Goal: Task Accomplishment & Management: Manage account settings

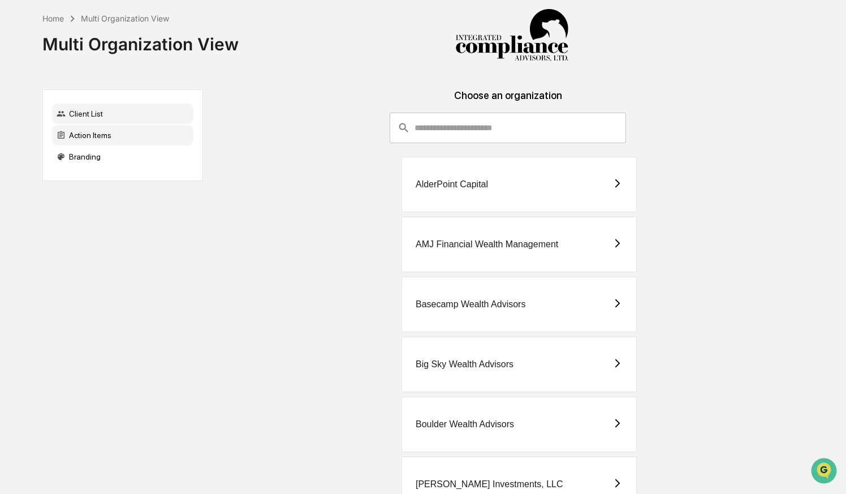
click at [89, 140] on div "Action Items" at bounding box center [122, 135] width 141 height 20
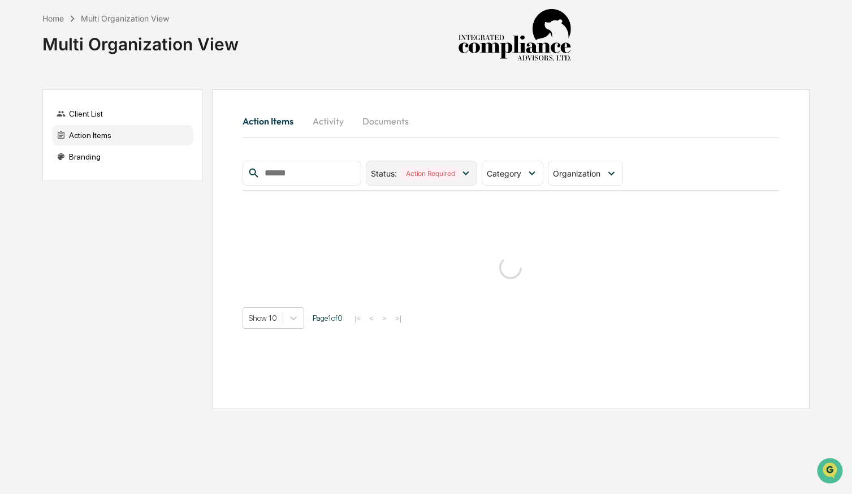
click at [453, 173] on div "Action Required" at bounding box center [430, 173] width 58 height 13
click at [521, 169] on span "Category" at bounding box center [504, 174] width 34 height 10
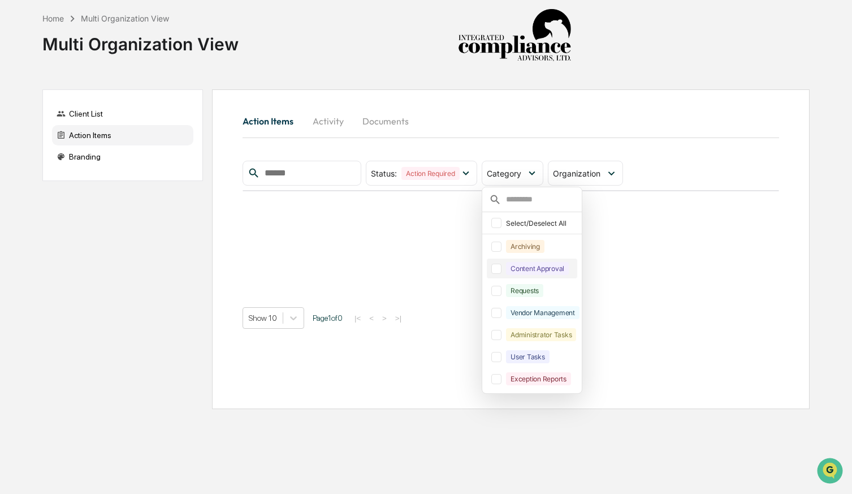
click at [500, 271] on div at bounding box center [496, 268] width 10 height 10
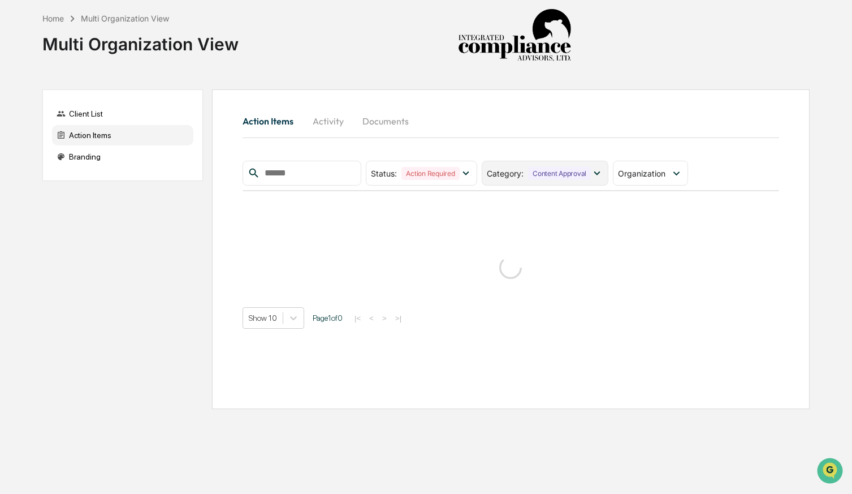
click at [551, 179] on div "Content Approval" at bounding box center [559, 173] width 63 height 13
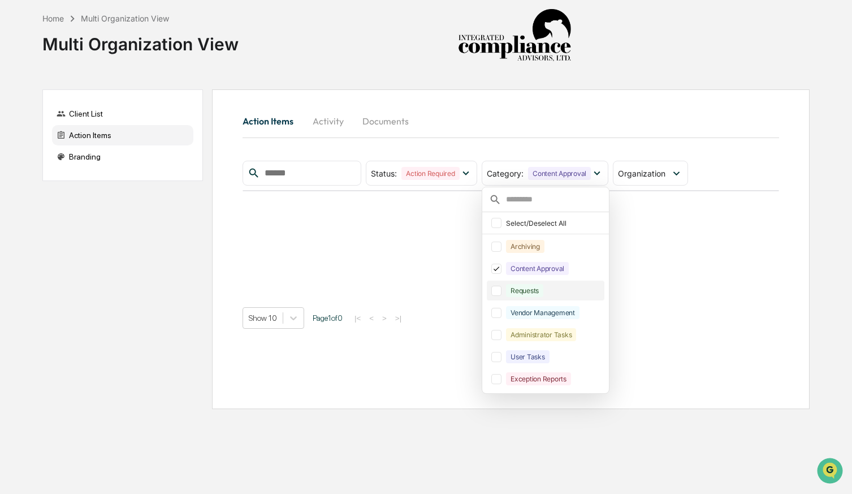
click at [502, 293] on div at bounding box center [496, 291] width 10 height 10
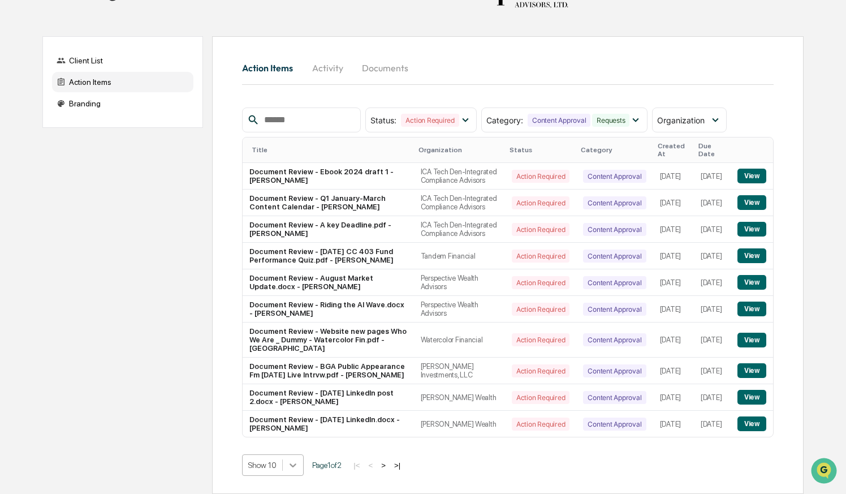
scroll to position [196, 0]
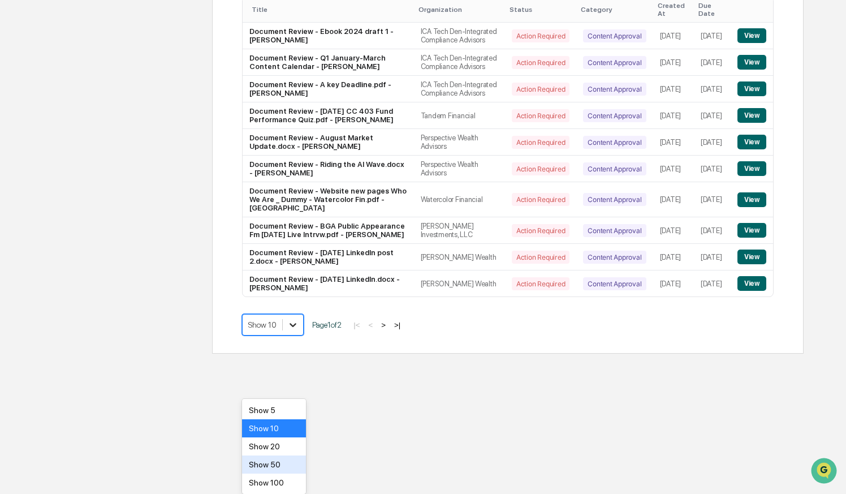
click at [298, 353] on body "Home Multi Organization View Multi Organization View Client List Action Items B…" at bounding box center [423, 80] width 846 height 547
click at [297, 465] on div "Show 50" at bounding box center [274, 464] width 64 height 18
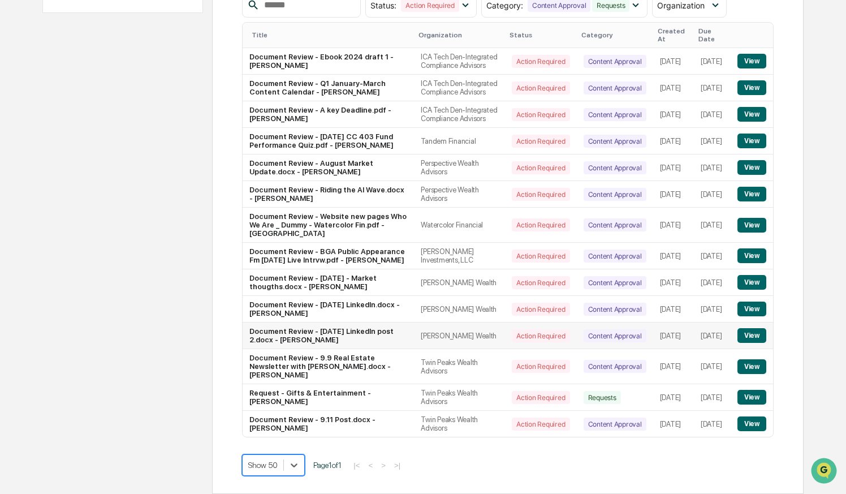
scroll to position [241, 0]
click at [749, 275] on button "View" at bounding box center [751, 282] width 29 height 15
